Goal: Navigation & Orientation: Find specific page/section

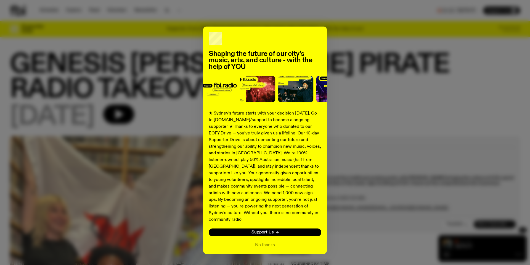
click at [348, 94] on div "Shaping the future of our city’s music, arts, and culture - with the help of YO…" at bounding box center [265, 140] width 510 height 227
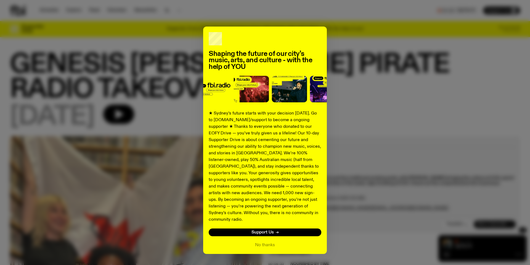
click at [348, 94] on div "Shaping the future of our city’s music, arts, and culture - with the help of YO…" at bounding box center [265, 140] width 510 height 227
click at [265, 241] on button "No thanks" at bounding box center [265, 244] width 20 height 7
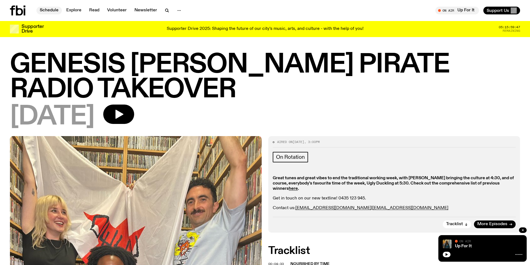
click at [54, 12] on link "Schedule" at bounding box center [48, 11] width 25 height 8
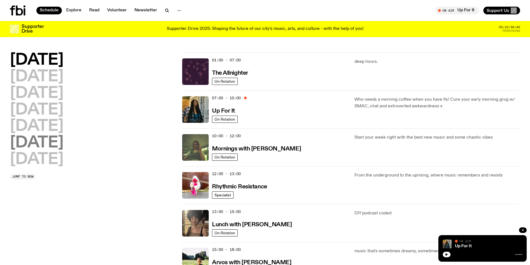
click at [39, 135] on h2 "[DATE]" at bounding box center [37, 142] width 54 height 15
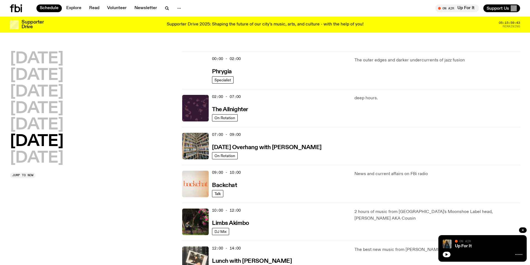
scroll to position [15, 0]
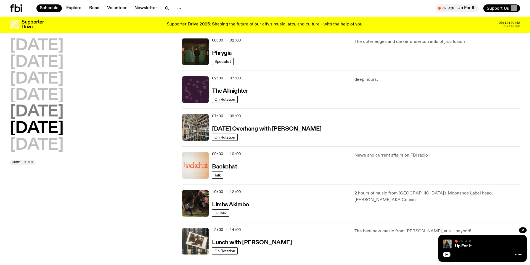
click at [40, 116] on h2 "[DATE]" at bounding box center [37, 111] width 54 height 15
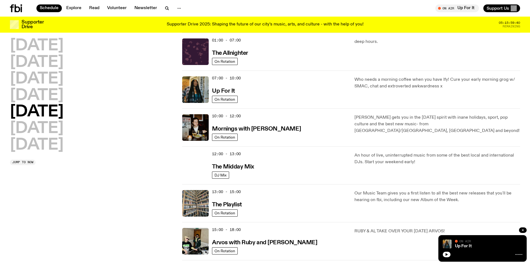
scroll to position [146, 0]
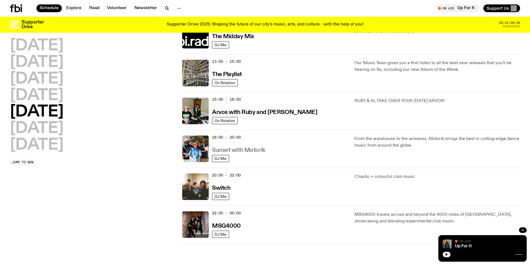
click at [252, 151] on h3 "Sunset with Motorik" at bounding box center [238, 150] width 53 height 6
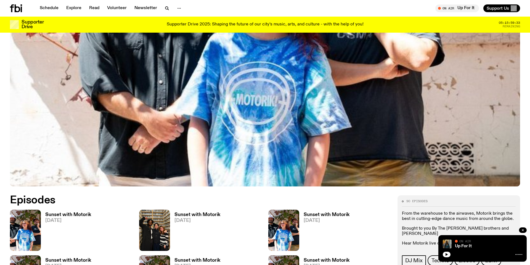
scroll to position [329, 0]
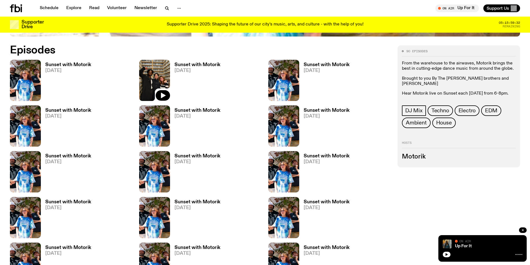
click at [151, 69] on img at bounding box center [154, 80] width 31 height 41
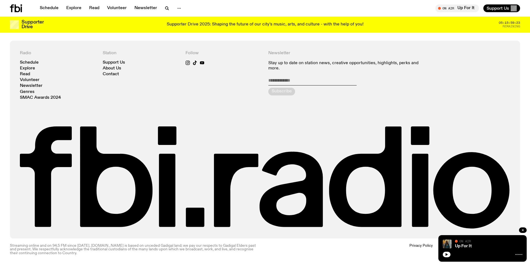
scroll to position [428, 0]
